Goal: Check status: Check status

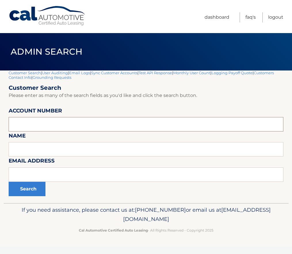
click at [48, 124] on input "text" at bounding box center [146, 124] width 275 height 14
paste input "44455993756"
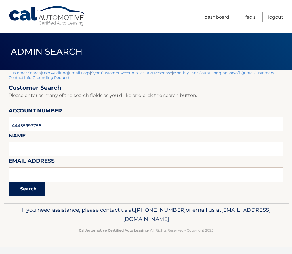
type input "44455993756"
click at [30, 185] on button "Search" at bounding box center [27, 189] width 37 height 14
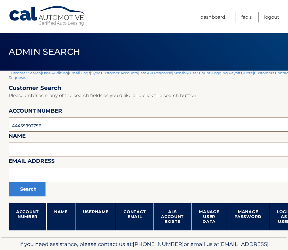
click at [33, 126] on input "44455993756" at bounding box center [170, 124] width 323 height 14
